Goal: Find specific page/section: Find specific page/section

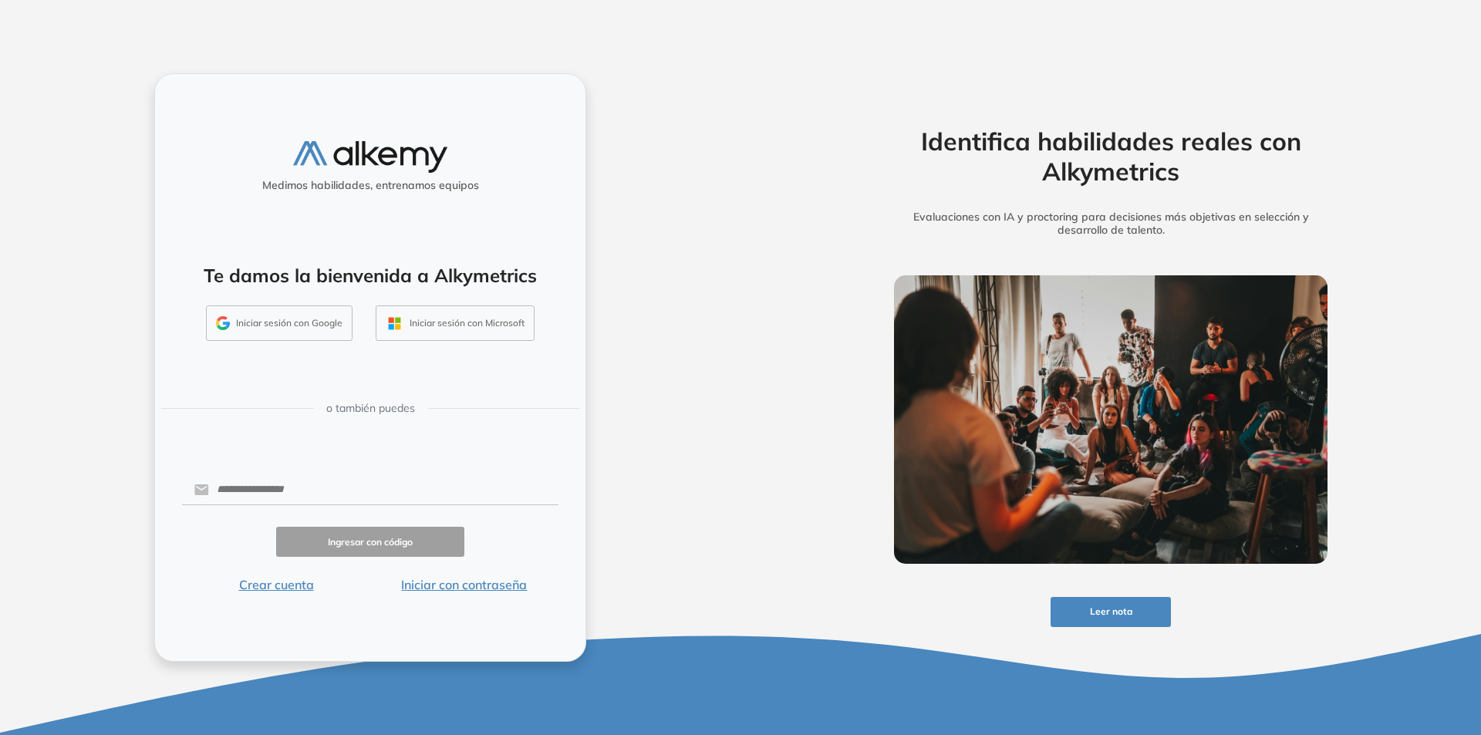
click at [328, 322] on button "Iniciar sesión con Google" at bounding box center [279, 322] width 147 height 35
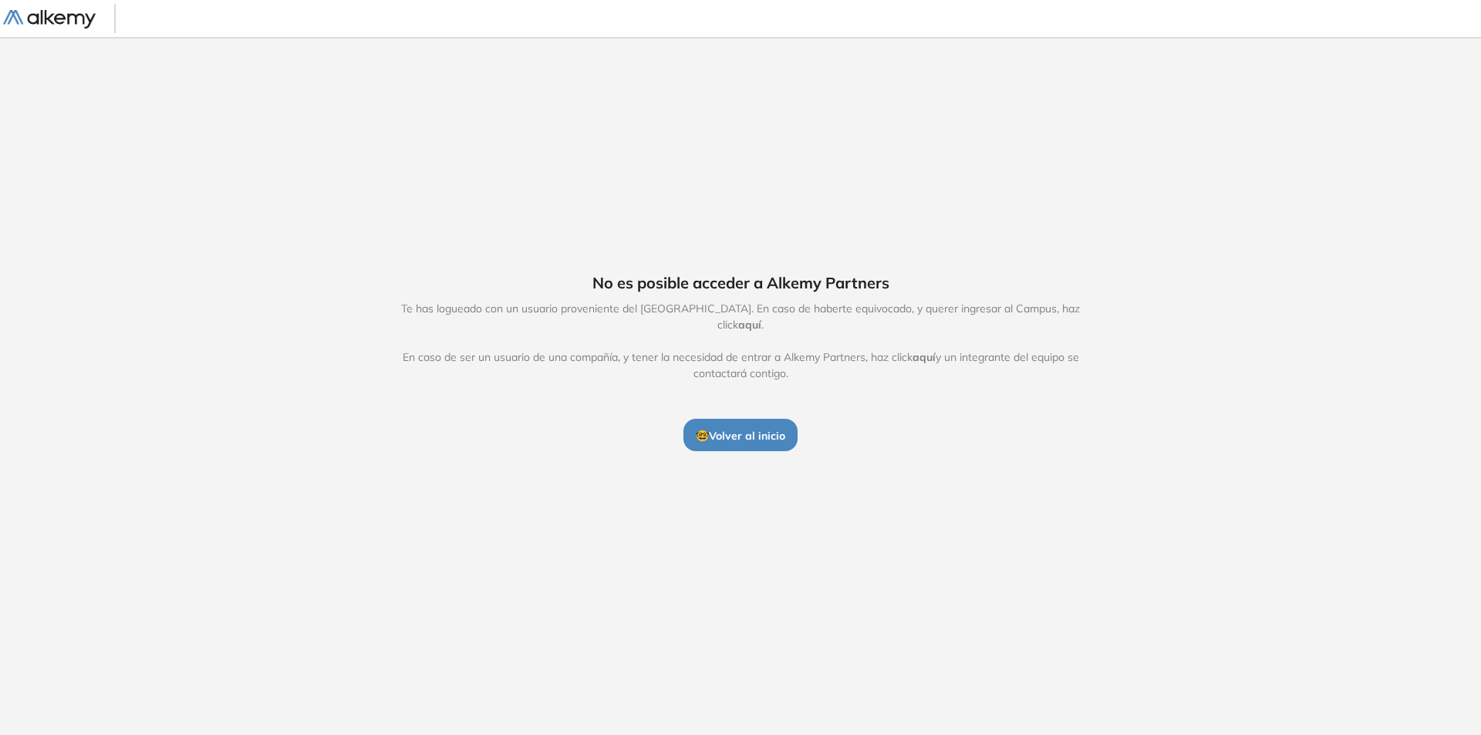
click at [761, 321] on span "aquí" at bounding box center [749, 325] width 23 height 14
